Goal: Task Accomplishment & Management: Manage account settings

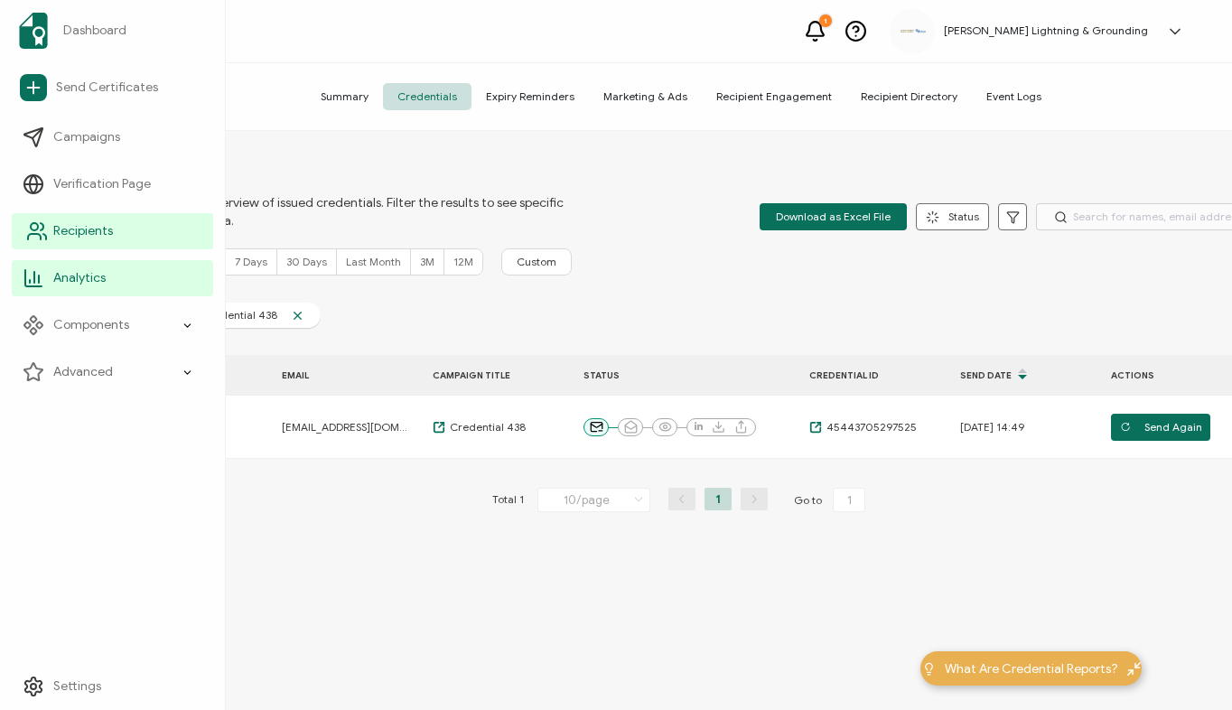
drag, startPoint x: 43, startPoint y: 242, endPoint x: 205, endPoint y: 239, distance: 161.7
click at [43, 241] on link "Recipients" at bounding box center [112, 231] width 201 height 36
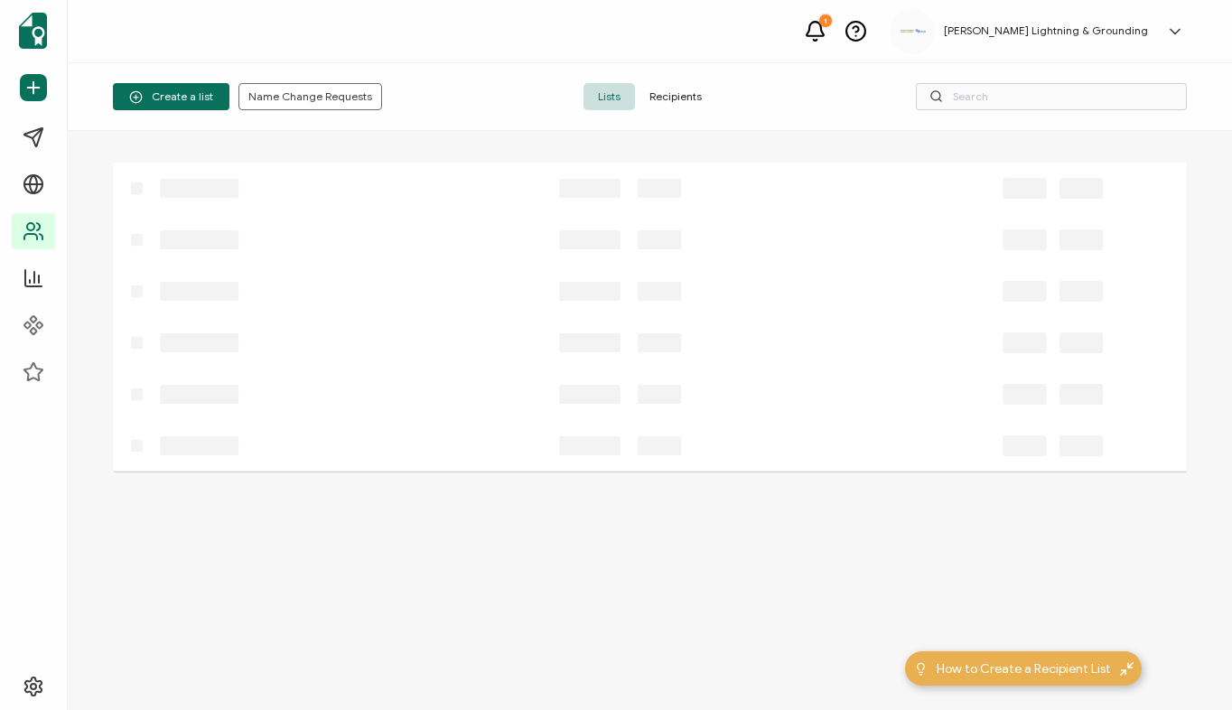
click at [666, 104] on span "Recipients" at bounding box center [675, 96] width 81 height 27
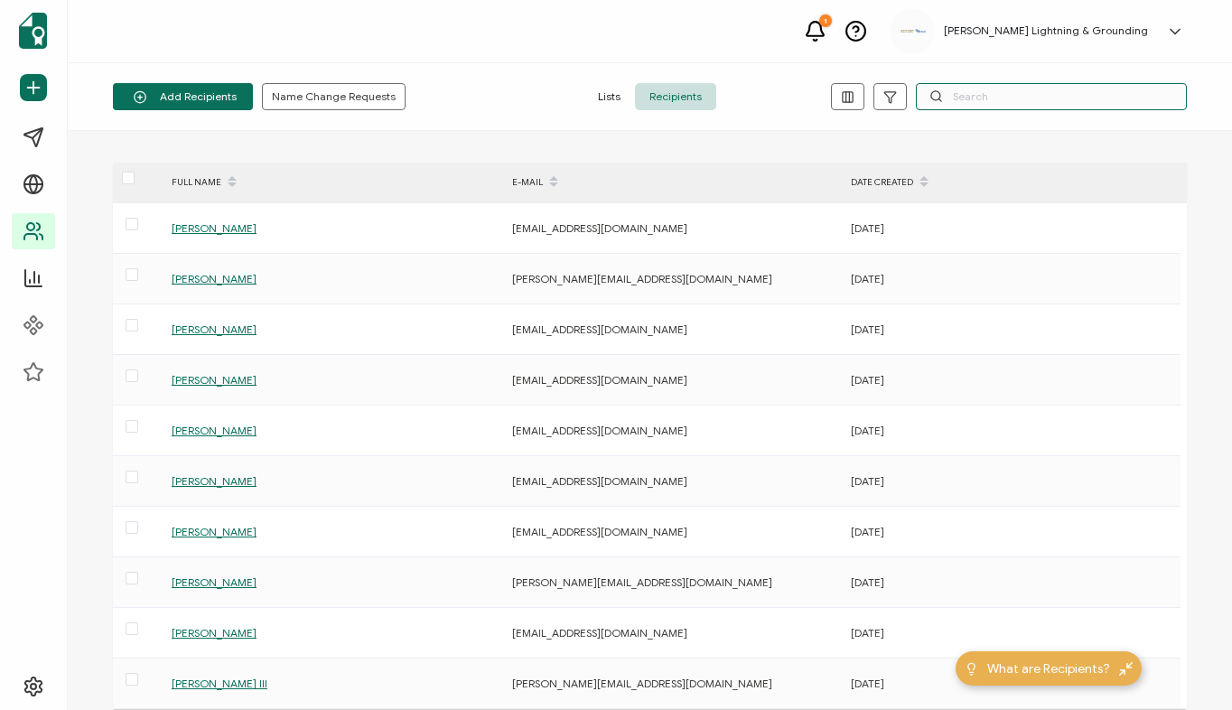
click at [1007, 100] on input "text" at bounding box center [1051, 96] width 271 height 27
paste input "[PERSON_NAME]"
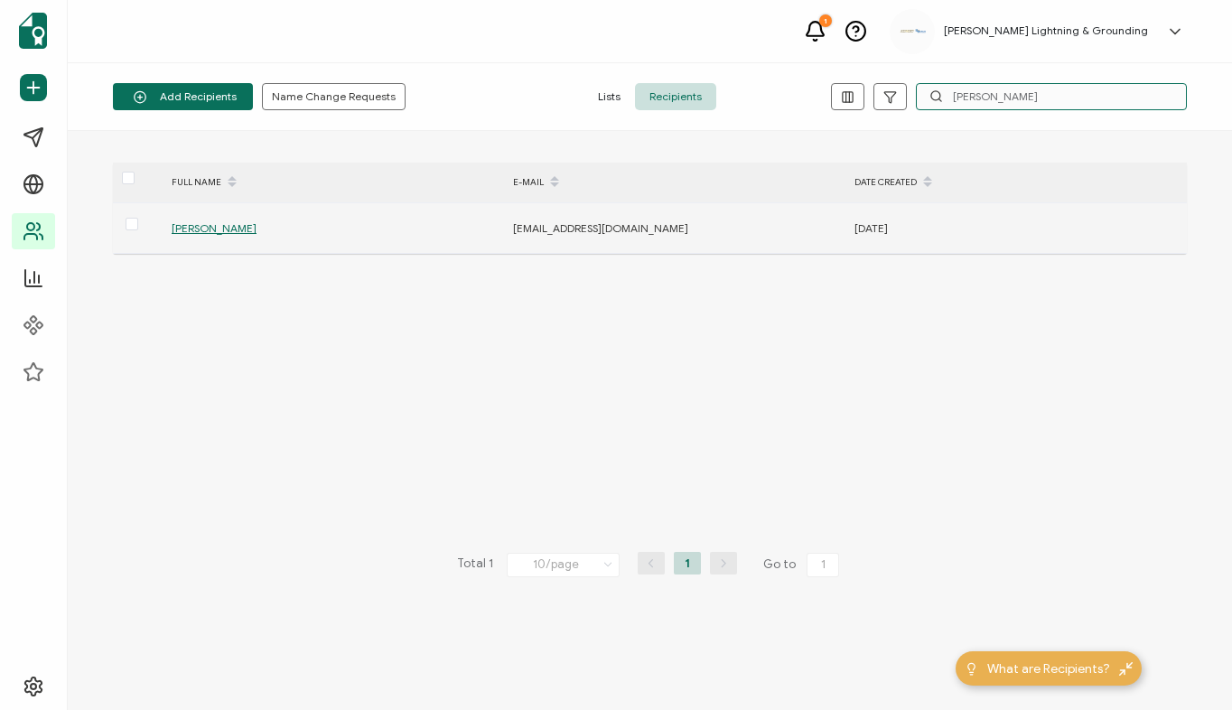
type input "[PERSON_NAME]"
click at [250, 233] on span "[PERSON_NAME]" at bounding box center [214, 228] width 85 height 14
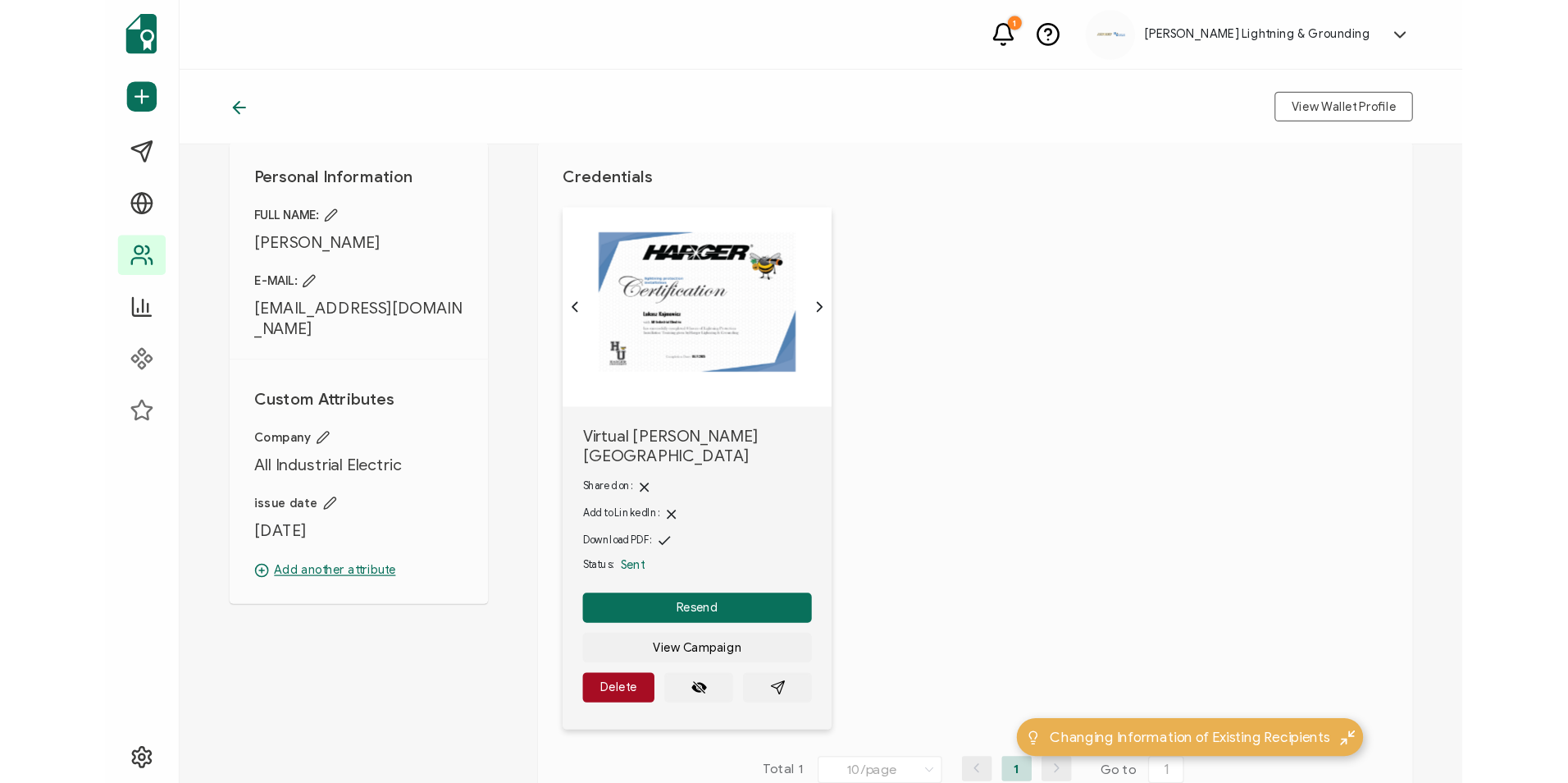
scroll to position [82, 0]
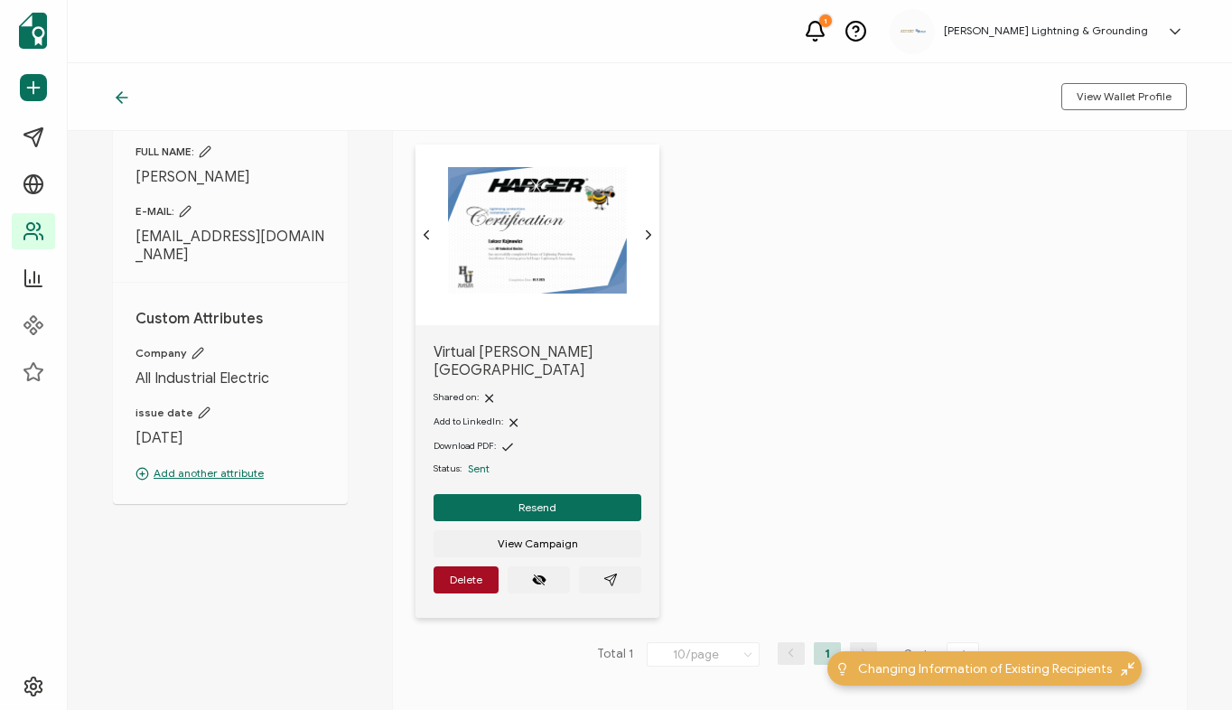
drag, startPoint x: 189, startPoint y: 256, endPoint x: 133, endPoint y: 239, distance: 58.6
click at [133, 239] on div "Personal Information FULL NAME: [PERSON_NAME] E-MAIL: [PERSON_NAME][EMAIL_ADDRE…" at bounding box center [230, 295] width 235 height 418
copy span "[EMAIL_ADDRESS][DOMAIN_NAME]"
click at [502, 497] on button "Resend" at bounding box center [537, 507] width 208 height 27
